Goal: Task Accomplishment & Management: Manage account settings

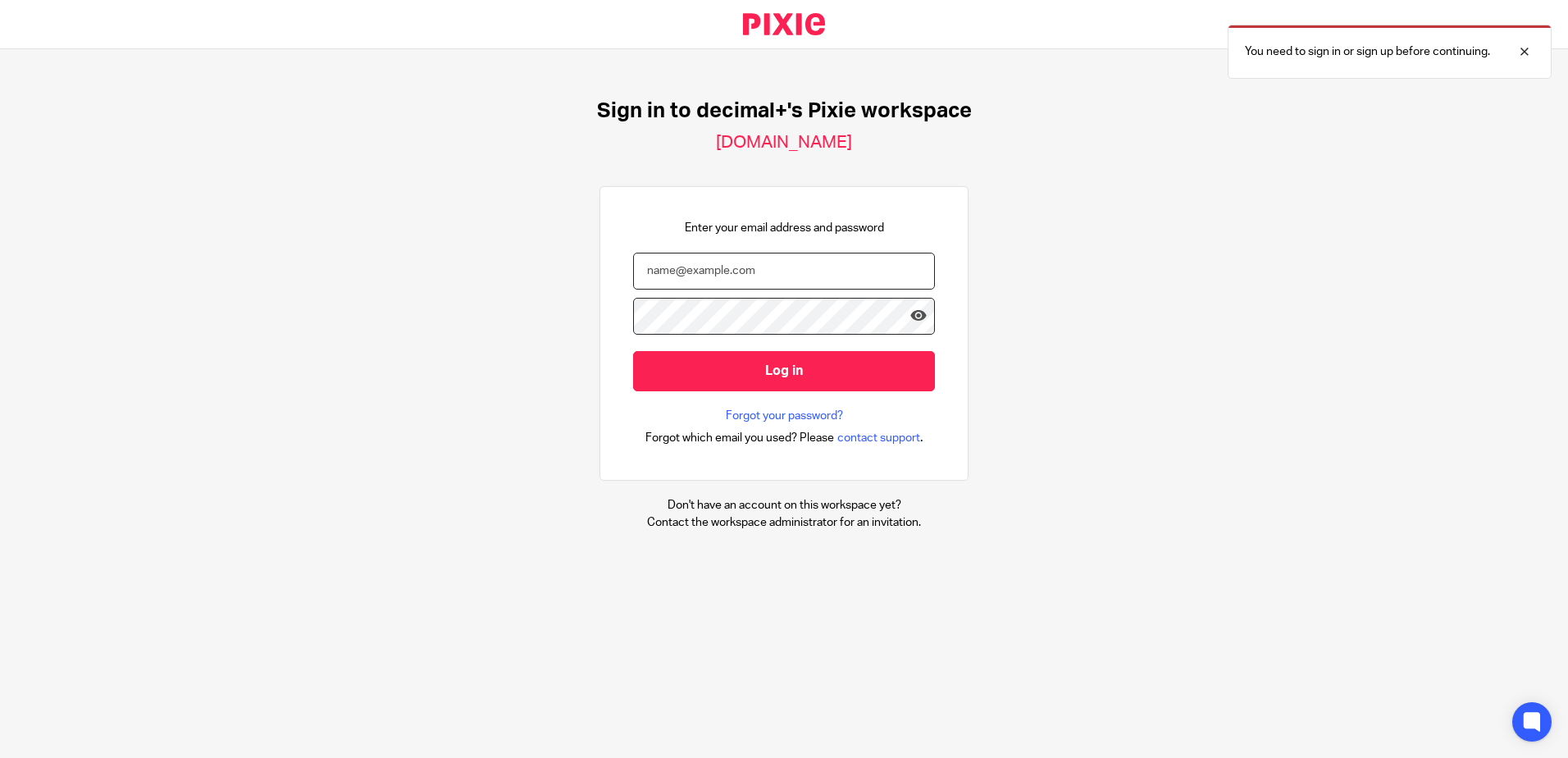
type input "carly@decimalplus.co.uk"
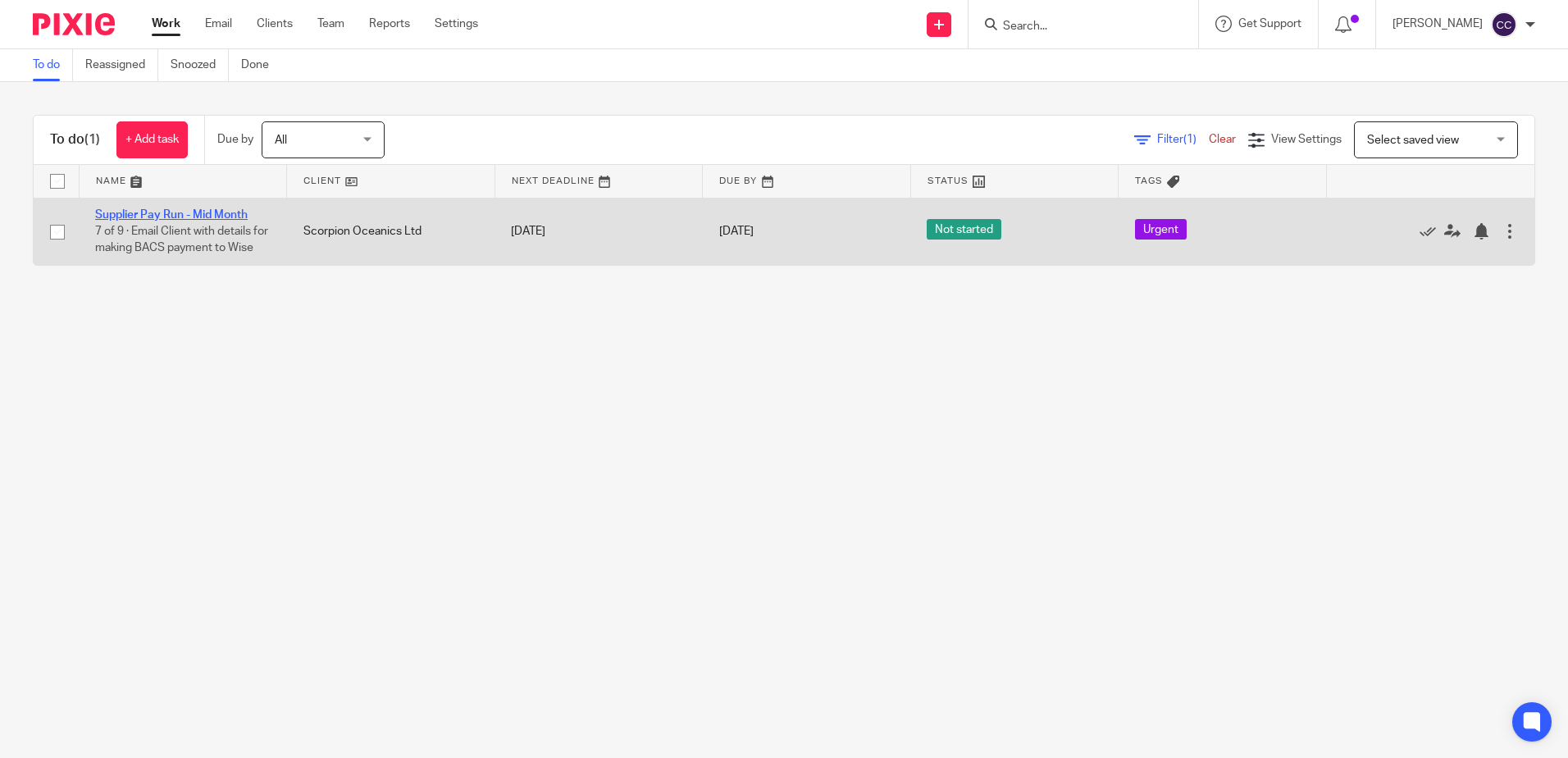
click at [219, 216] on link "Supplier Pay Run - Mid Month" at bounding box center [171, 214] width 153 height 12
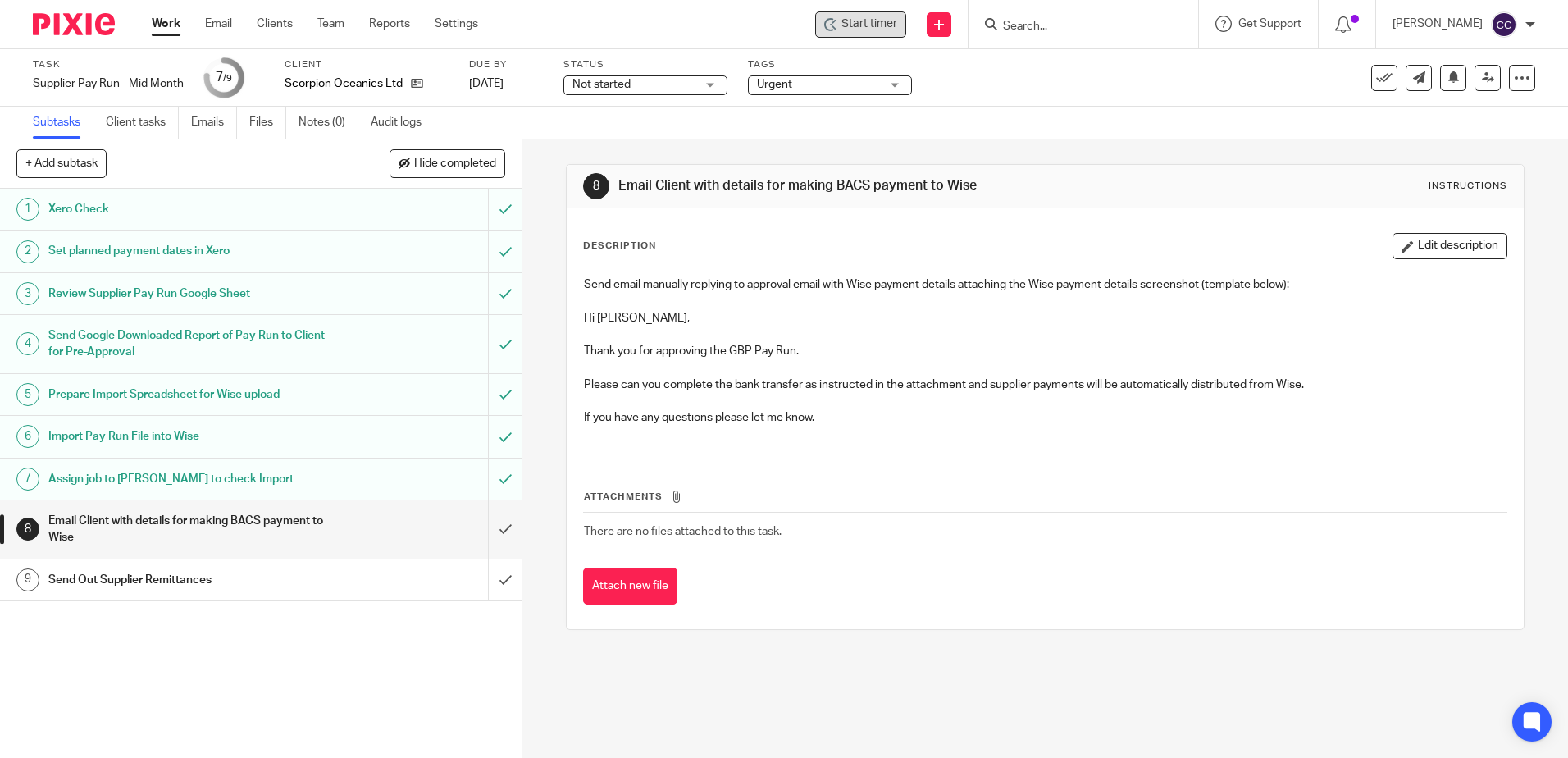
click at [897, 27] on span "Start timer" at bounding box center [869, 24] width 56 height 18
click at [896, 23] on span "Start timer" at bounding box center [869, 24] width 56 height 18
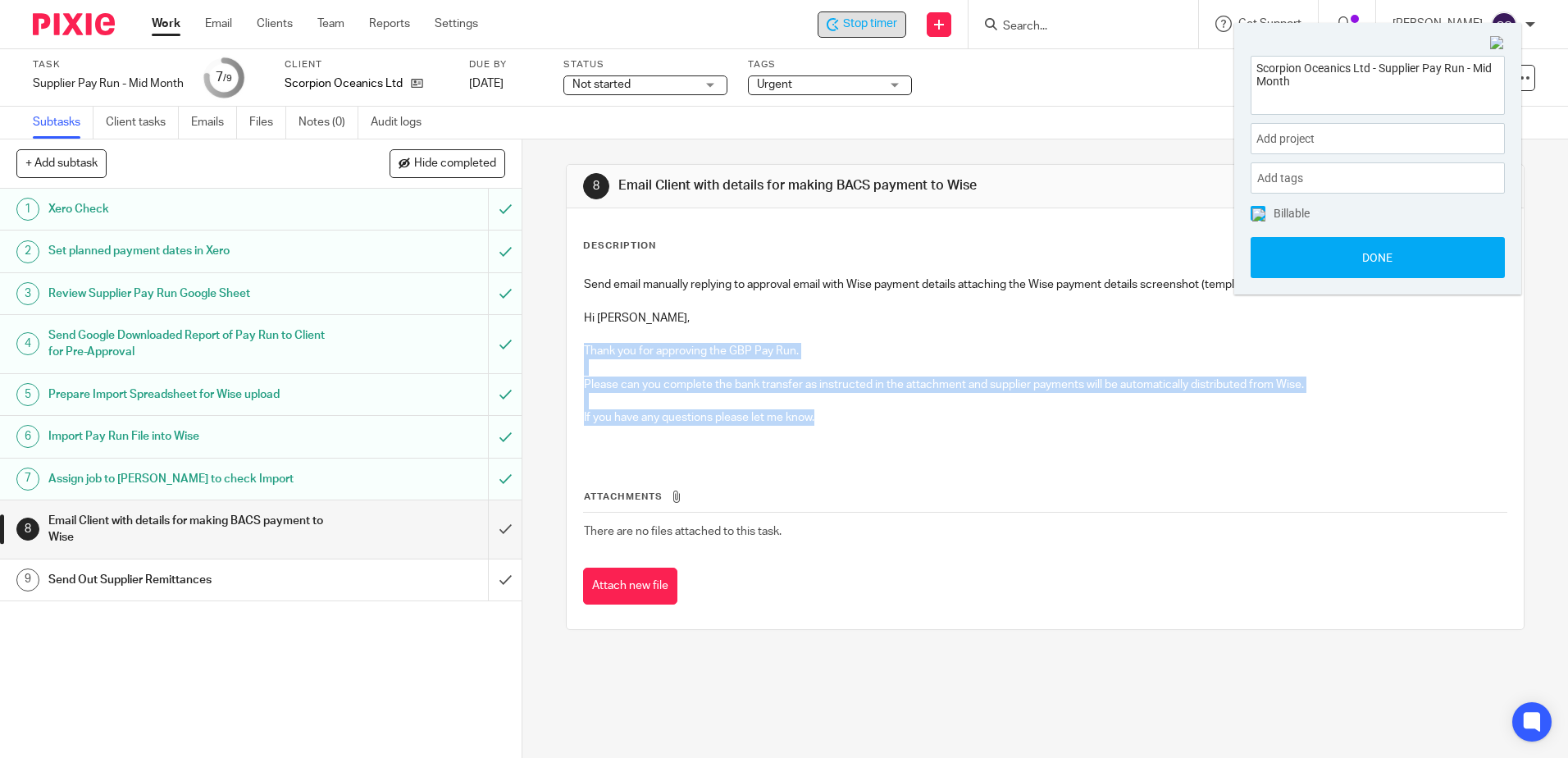
drag, startPoint x: 821, startPoint y: 415, endPoint x: 581, endPoint y: 350, distance: 248.6
click at [581, 350] on div "Send email manually replying to approval email with Wise payment details attach…" at bounding box center [1045, 361] width 938 height 187
click at [490, 529] on input "submit" at bounding box center [261, 529] width 521 height 58
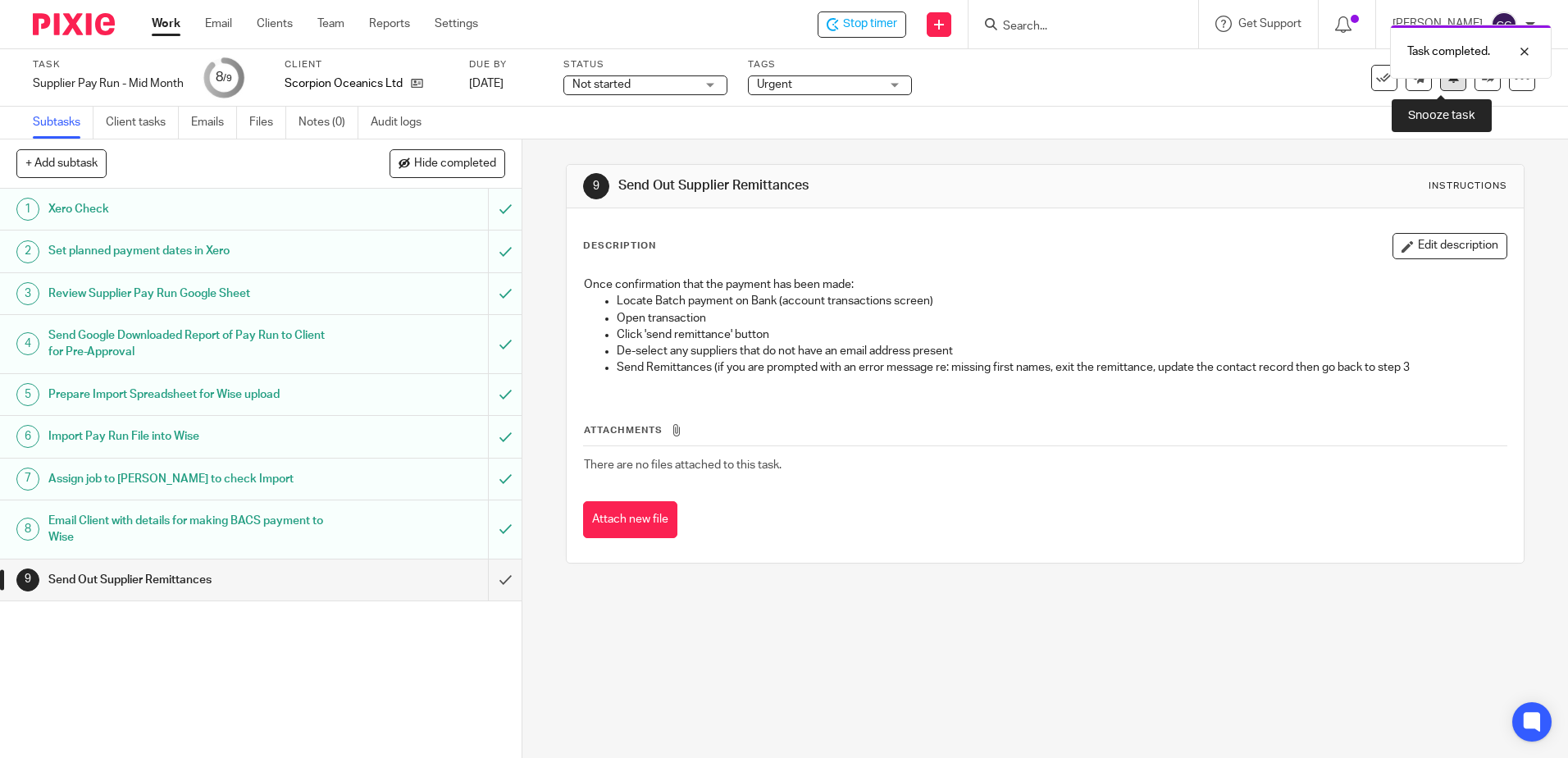
click at [1441, 83] on button at bounding box center [1452, 77] width 26 height 26
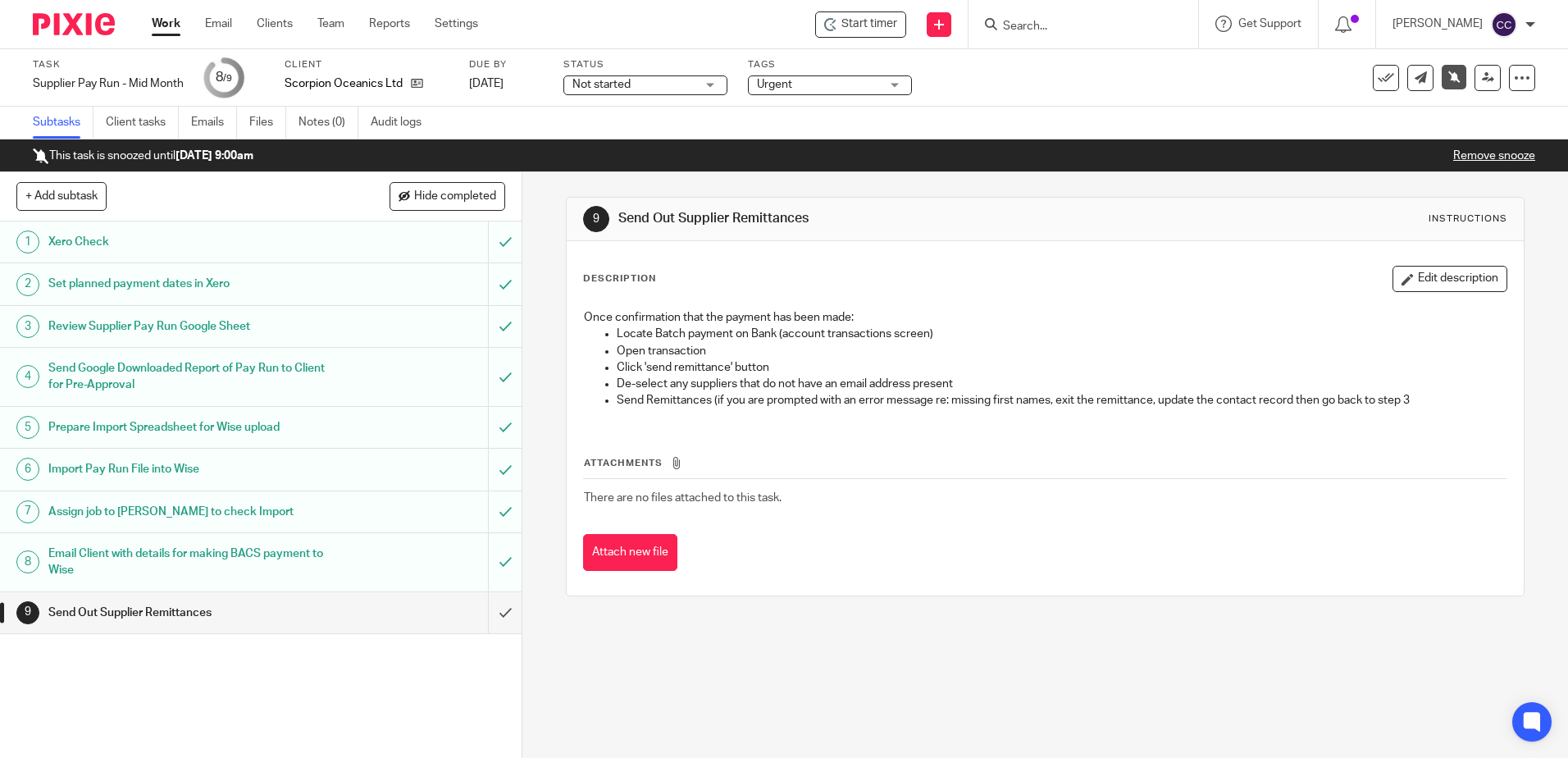
drag, startPoint x: 150, startPoint y: 27, endPoint x: 160, endPoint y: 27, distance: 10.0
click at [150, 27] on div "Work Email Clients Team Reports Settings Work Email Clients Team Reports Settin…" at bounding box center [318, 24] width 367 height 48
click at [166, 30] on link "Work" at bounding box center [166, 24] width 28 height 17
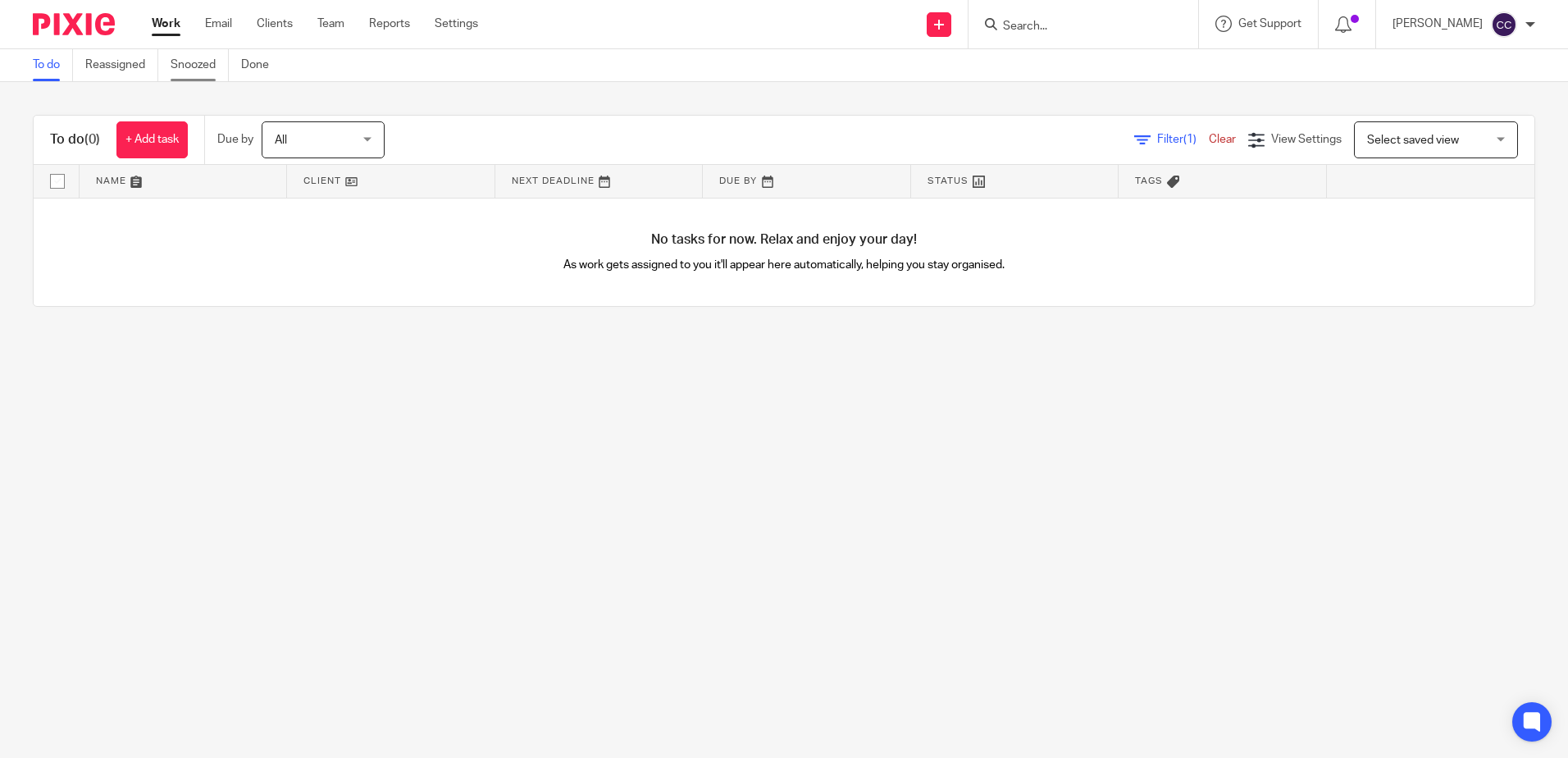
click at [202, 71] on link "Snoozed" at bounding box center [199, 65] width 58 height 32
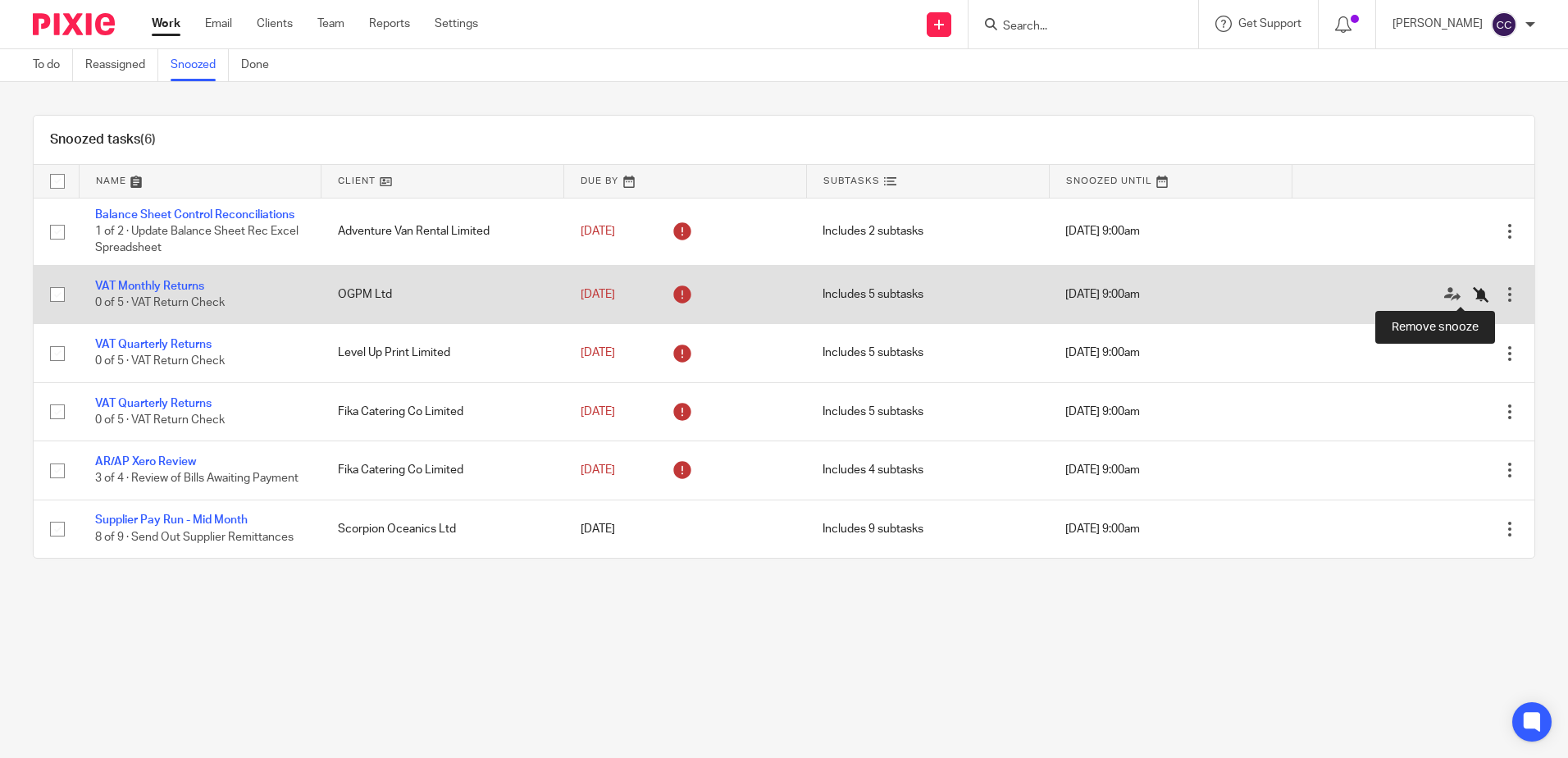
click at [1473, 293] on icon at bounding box center [1481, 294] width 17 height 17
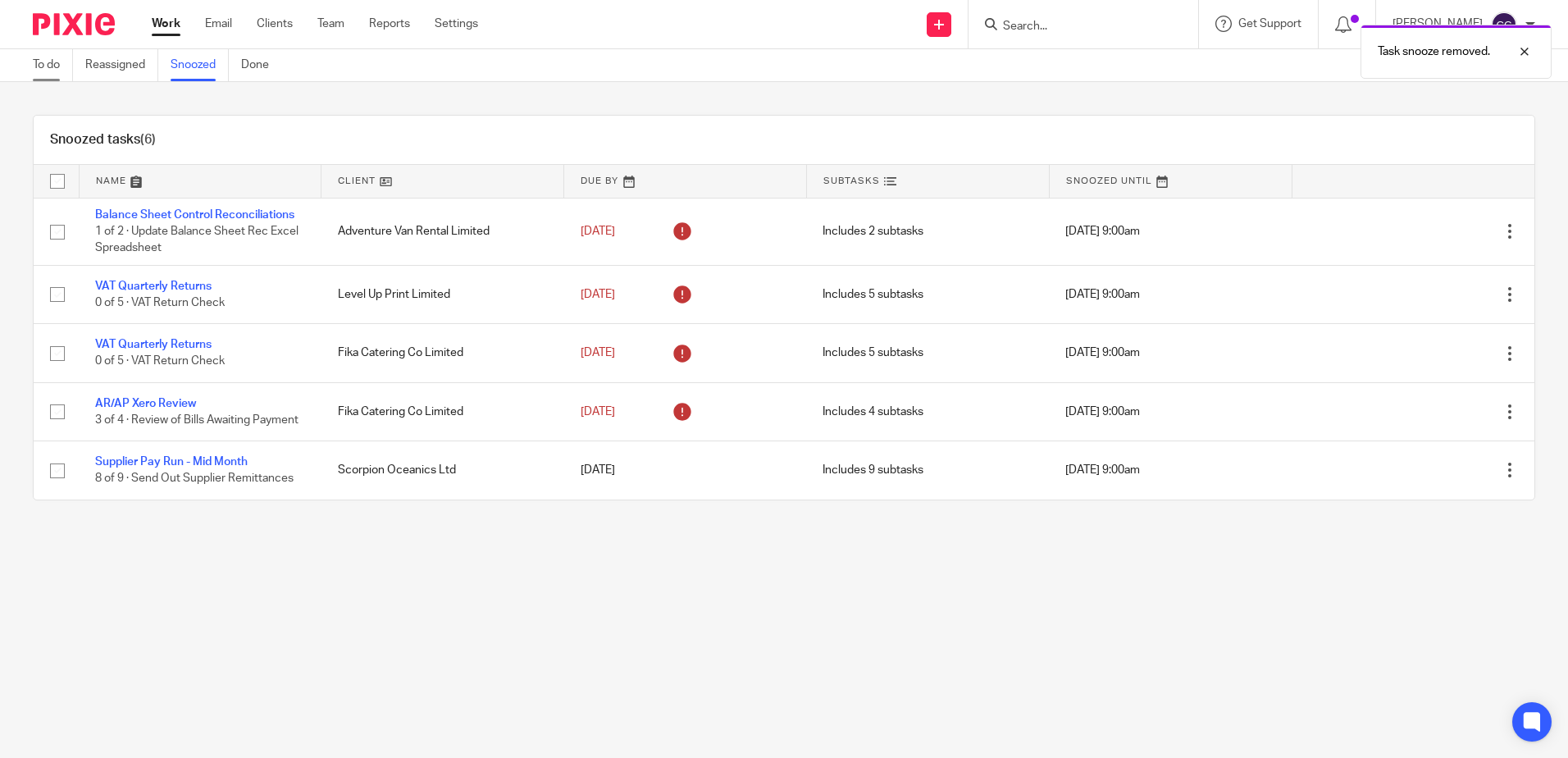
click at [53, 63] on link "To do" at bounding box center [52, 65] width 40 height 32
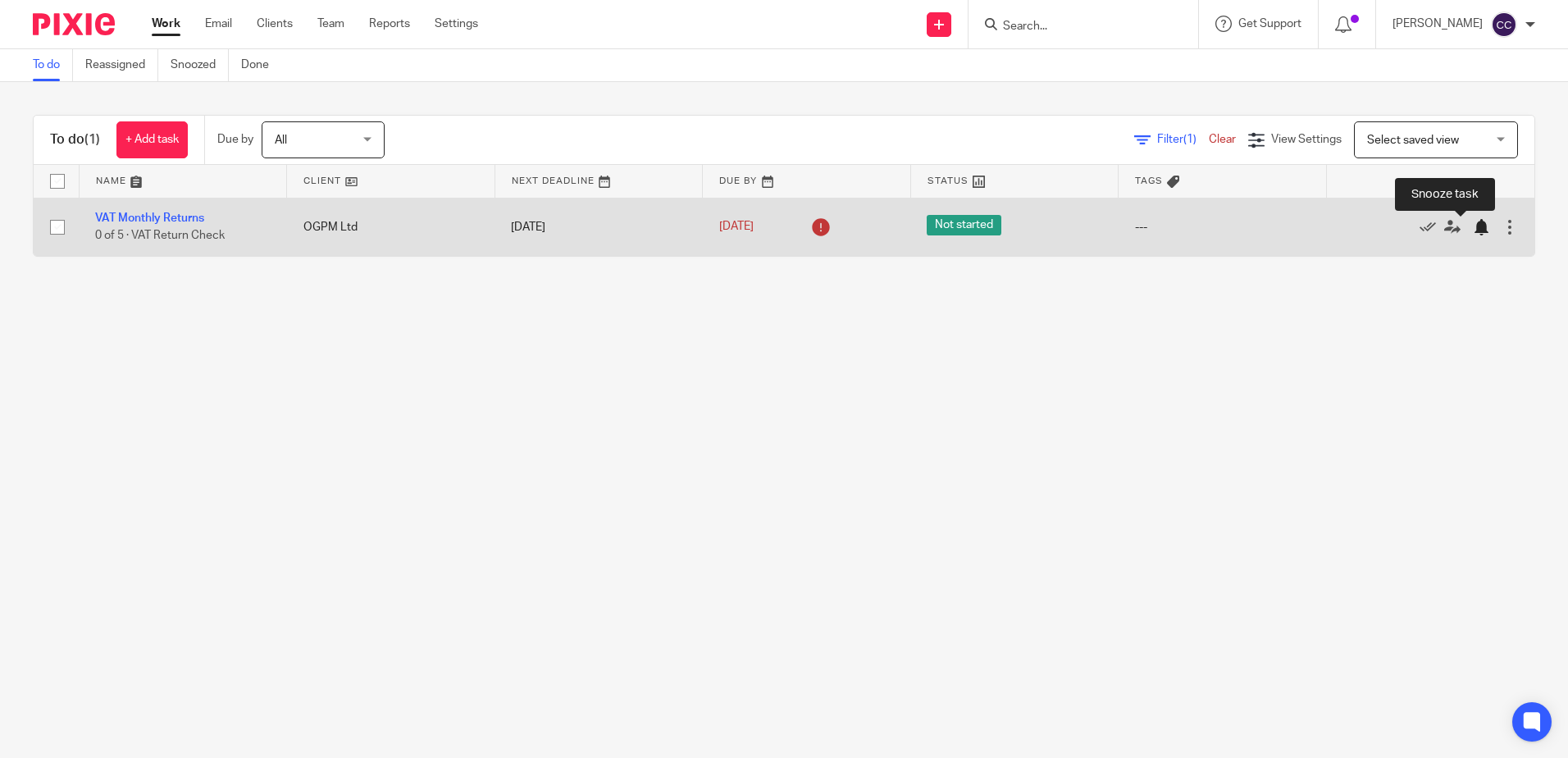
click at [1473, 229] on div at bounding box center [1485, 227] width 24 height 17
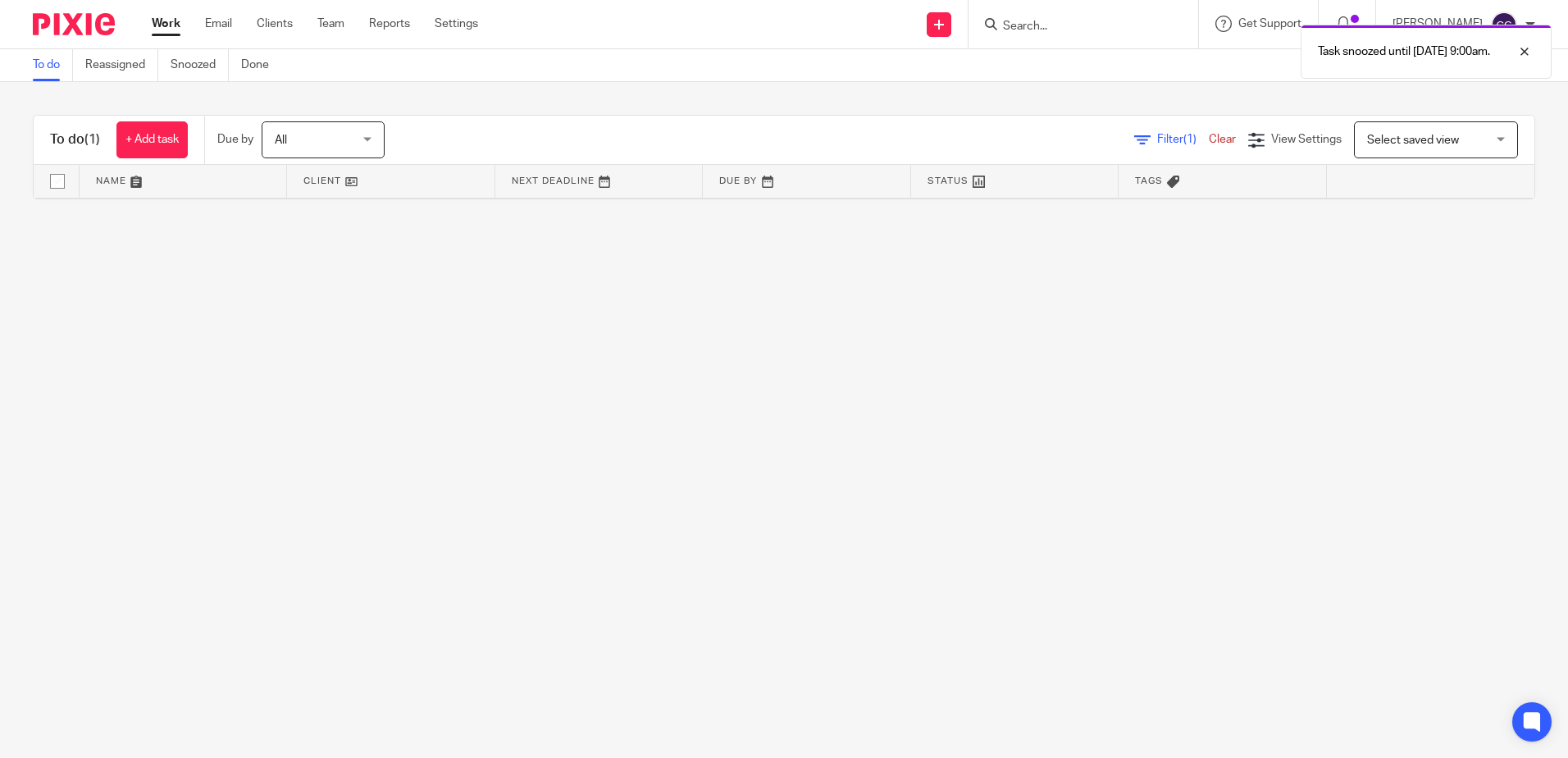
click at [48, 70] on link "To do" at bounding box center [52, 65] width 40 height 32
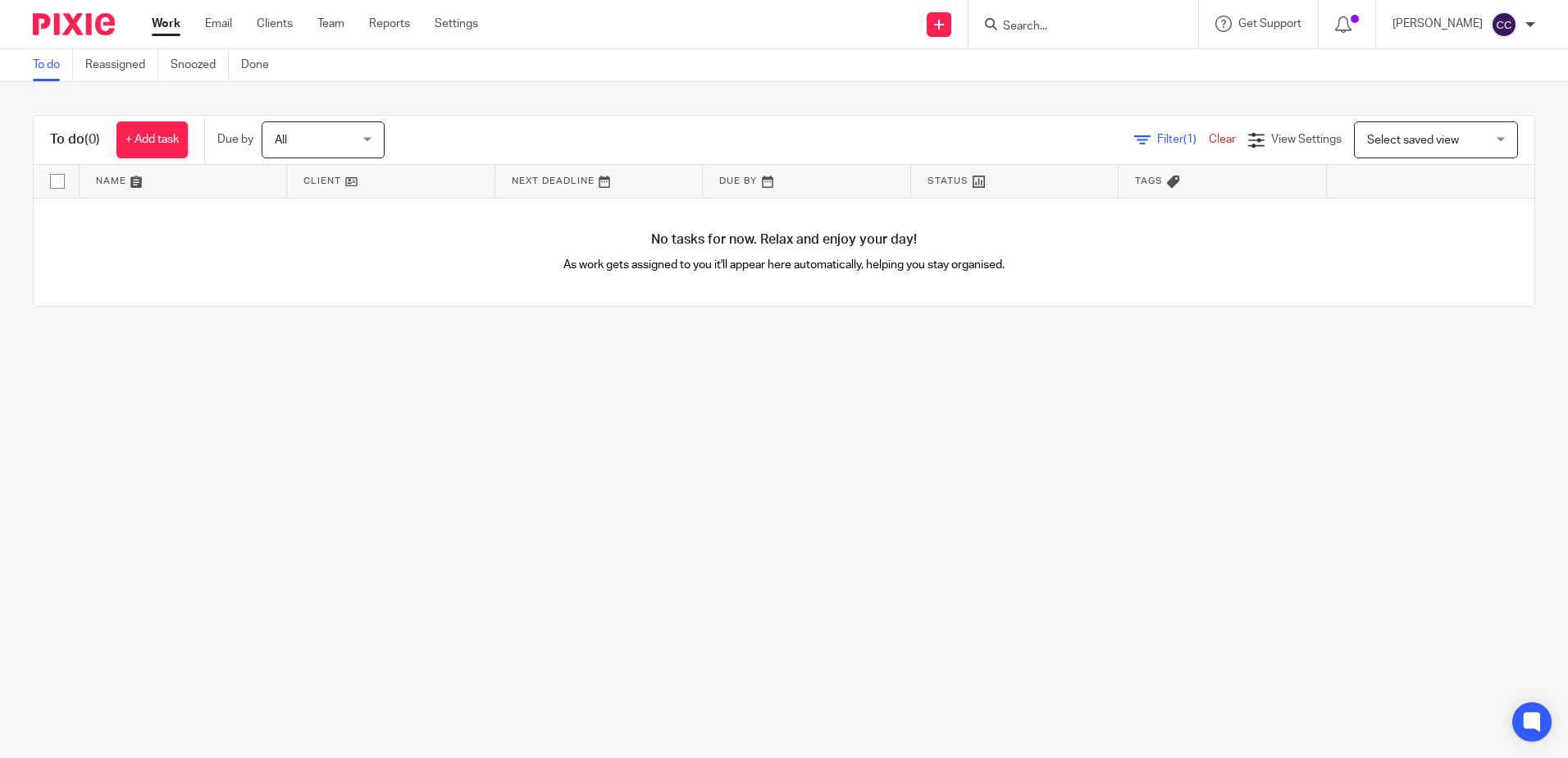
click at [53, 64] on link "To do" at bounding box center [52, 65] width 40 height 32
